Goal: Task Accomplishment & Management: Manage account settings

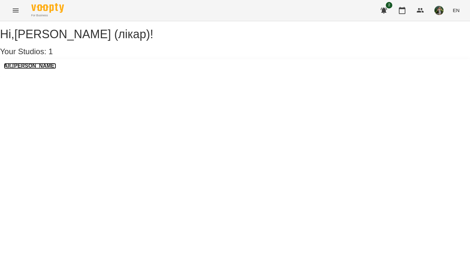
click at [21, 69] on h3 "Alt.[PERSON_NAME]" at bounding box center [30, 66] width 52 height 6
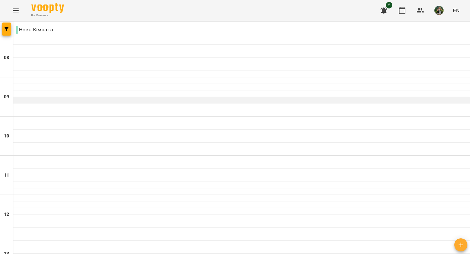
scroll to position [63, 0]
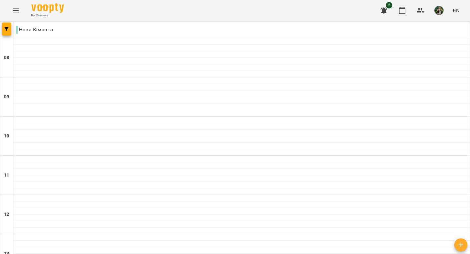
type input "**********"
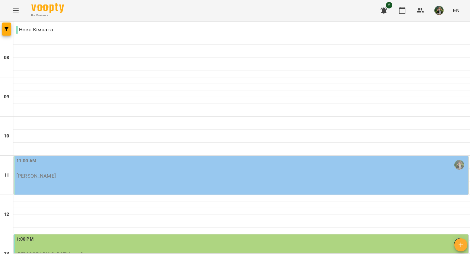
scroll to position [66, 0]
click at [121, 157] on div "11:00 AM [PERSON_NAME]" at bounding box center [241, 168] width 450 height 22
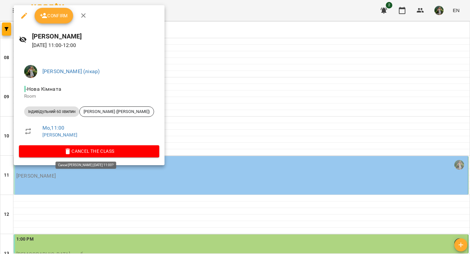
click at [100, 148] on span "Cancel the class" at bounding box center [89, 151] width 130 height 8
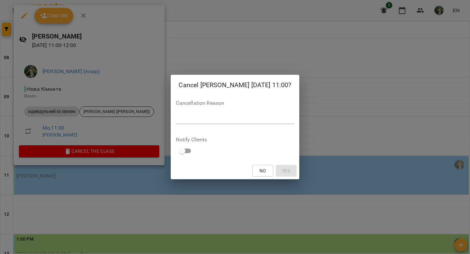
click at [248, 127] on div "Cancel [PERSON_NAME] [DATE] 11:00? Cancellation Reason * Notify Clients No Yes" at bounding box center [235, 127] width 128 height 105
click at [248, 120] on textarea at bounding box center [235, 118] width 118 height 6
type textarea "**"
click at [282, 172] on span "Yes" at bounding box center [286, 171] width 8 height 8
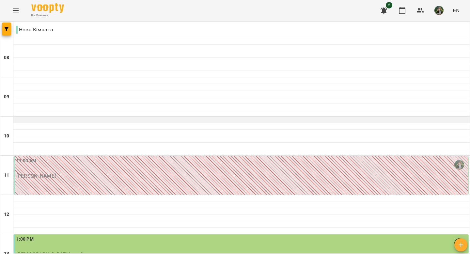
click at [61, 116] on div at bounding box center [241, 119] width 456 height 7
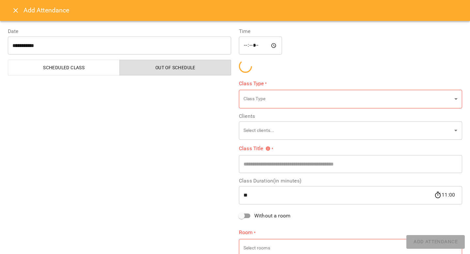
type input "**********"
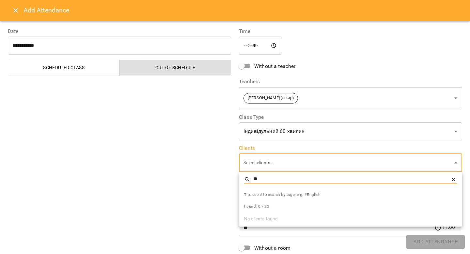
type input "*"
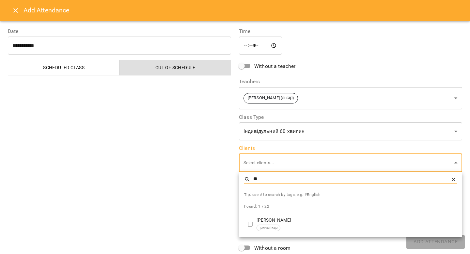
type input "*"
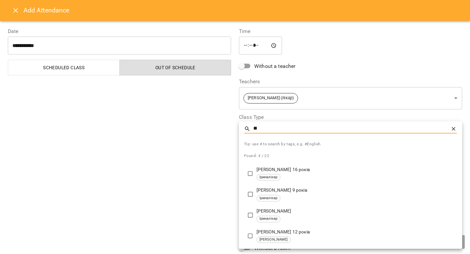
type input "*"
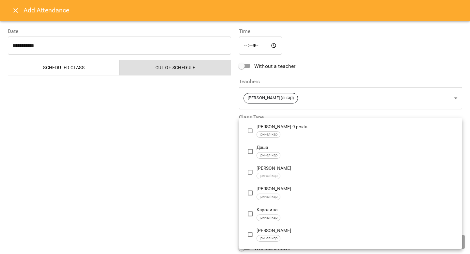
scroll to position [103, 0]
type input "**********"
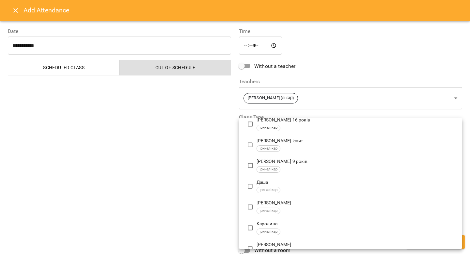
scroll to position [0, 0]
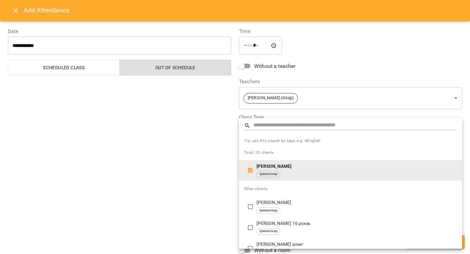
click at [204, 193] on div at bounding box center [235, 127] width 470 height 254
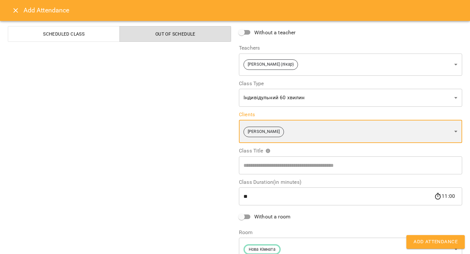
scroll to position [37, 0]
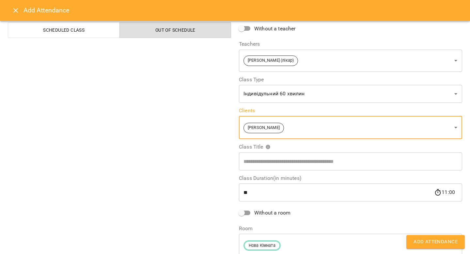
click at [346, 245] on span "Add Attendance" at bounding box center [435, 241] width 44 height 8
